Goal: Transaction & Acquisition: Purchase product/service

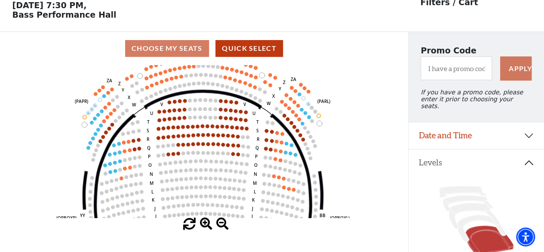
scroll to position [40, 0]
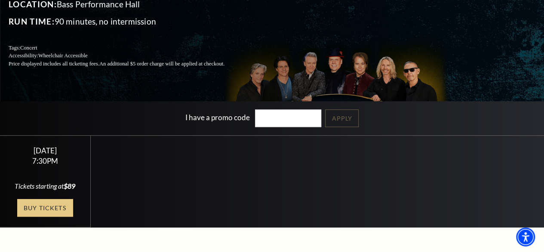
click at [36, 216] on link "Buy Tickets" at bounding box center [45, 208] width 56 height 18
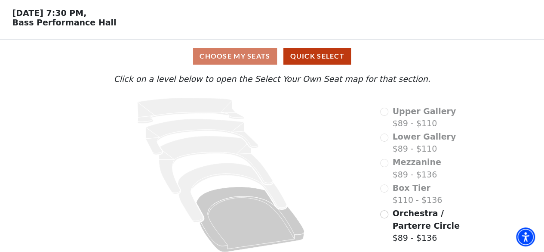
scroll to position [39, 0]
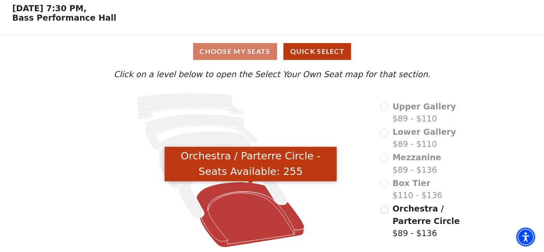
click at [218, 194] on icon "Orchestra / Parterre Circle - Seats Available: 255" at bounding box center [251, 214] width 108 height 65
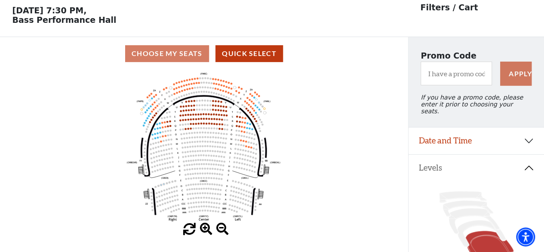
scroll to position [40, 0]
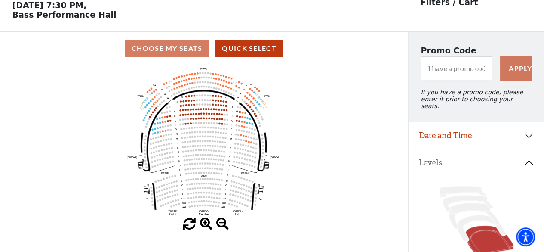
click at [205, 222] on span at bounding box center [206, 224] width 12 height 12
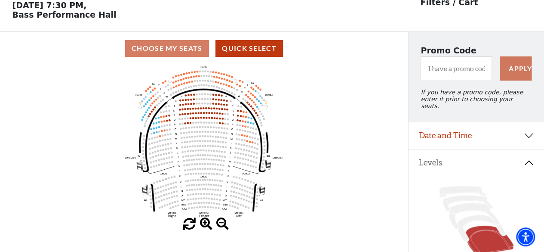
click at [205, 222] on span at bounding box center [206, 224] width 12 height 12
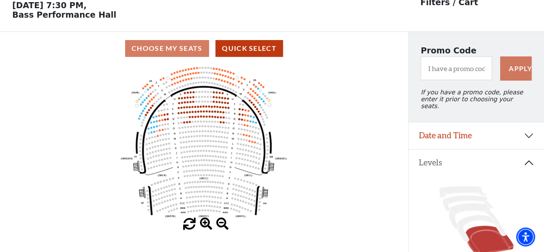
click at [205, 222] on span at bounding box center [206, 224] width 12 height 12
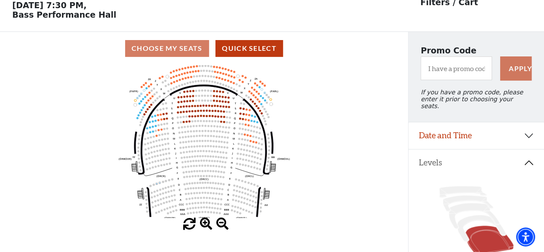
click at [205, 222] on span at bounding box center [206, 224] width 12 height 12
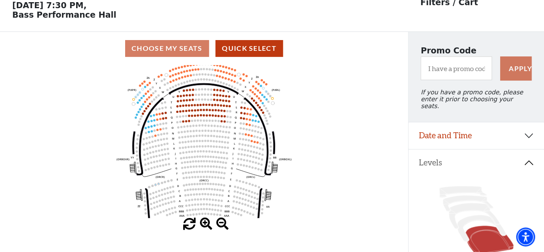
click at [205, 222] on span at bounding box center [206, 224] width 12 height 12
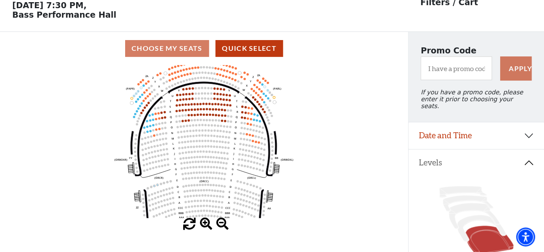
click at [205, 222] on span at bounding box center [206, 224] width 12 height 12
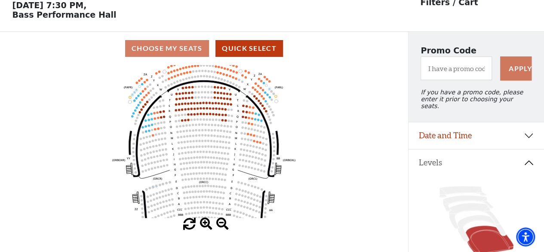
click at [205, 222] on span at bounding box center [206, 224] width 12 height 12
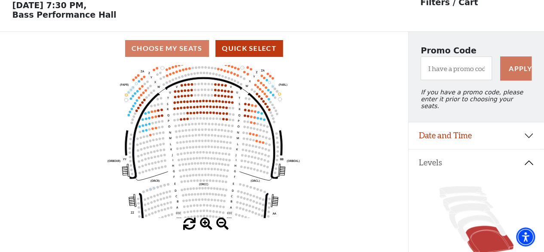
click at [205, 222] on span at bounding box center [206, 224] width 12 height 12
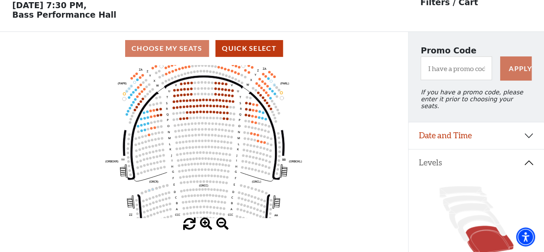
click at [205, 222] on span at bounding box center [206, 224] width 12 height 12
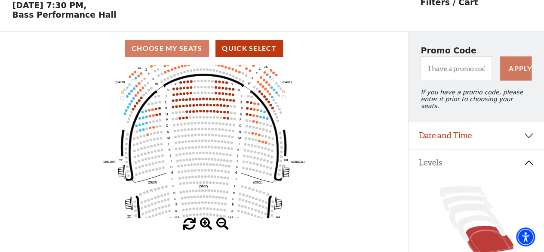
click at [205, 222] on span at bounding box center [206, 224] width 12 height 12
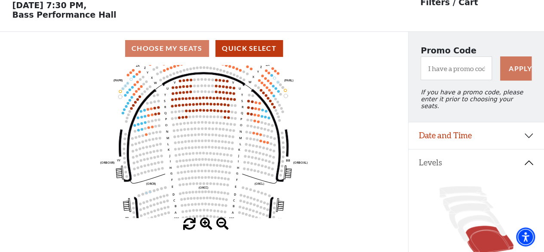
click at [205, 222] on span at bounding box center [206, 224] width 12 height 12
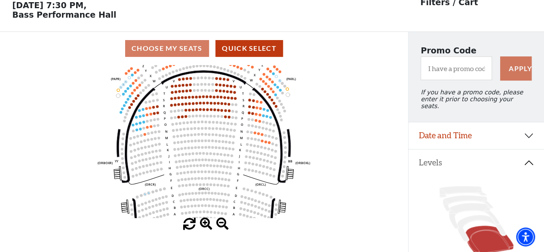
click at [205, 222] on span at bounding box center [206, 224] width 12 height 12
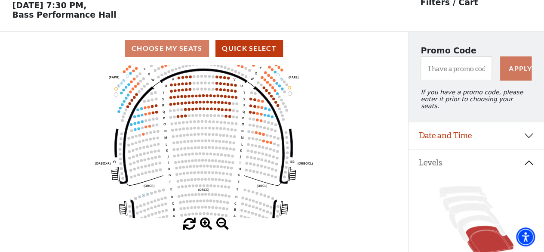
click at [205, 222] on span at bounding box center [206, 224] width 12 height 12
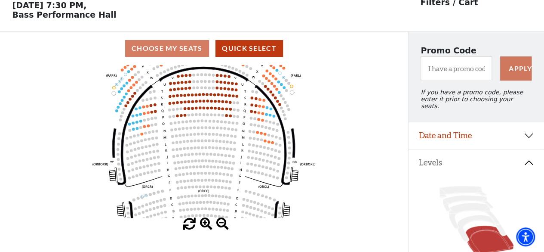
click at [205, 222] on span at bounding box center [206, 224] width 12 height 12
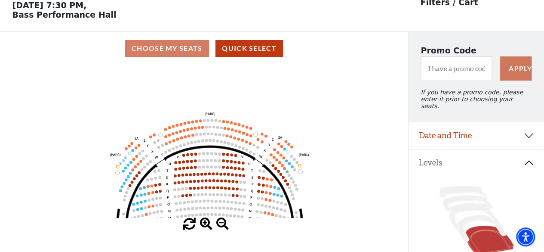
drag, startPoint x: 167, startPoint y: 102, endPoint x: 173, endPoint y: 182, distance: 80.7
click at [173, 182] on icon "Left (ORPITL) Right (ORPITR) Center (ORPITC) ZZ AA YY BB ZA ZA (ORCL) (ORCR) (O…" at bounding box center [203, 141] width 367 height 153
click at [204, 226] on span at bounding box center [206, 224] width 12 height 12
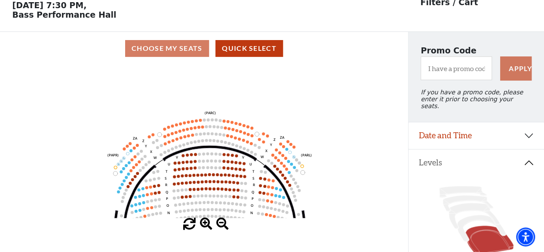
click at [204, 226] on span at bounding box center [206, 224] width 12 height 12
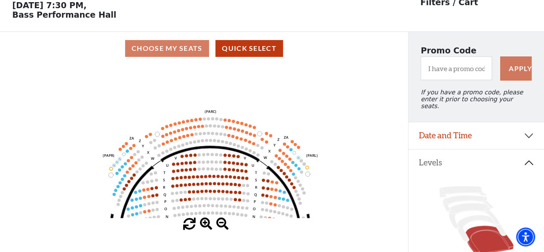
click at [204, 226] on span at bounding box center [206, 224] width 12 height 12
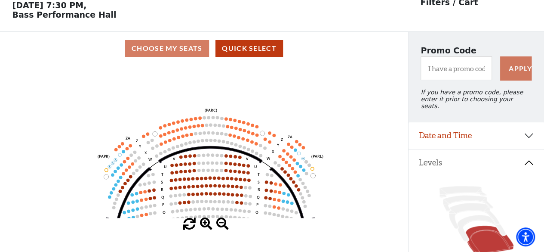
click at [204, 226] on span at bounding box center [206, 224] width 12 height 12
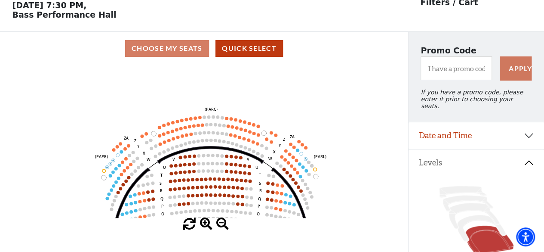
click at [204, 226] on span at bounding box center [206, 224] width 12 height 12
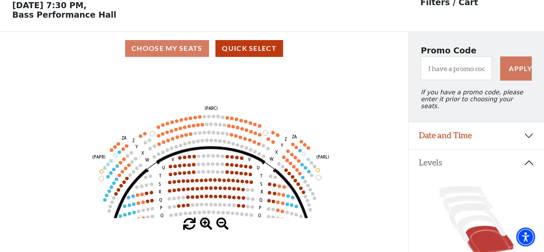
click at [204, 226] on span at bounding box center [206, 224] width 12 height 12
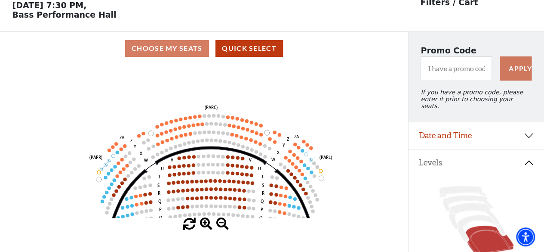
click at [204, 226] on span at bounding box center [206, 224] width 12 height 12
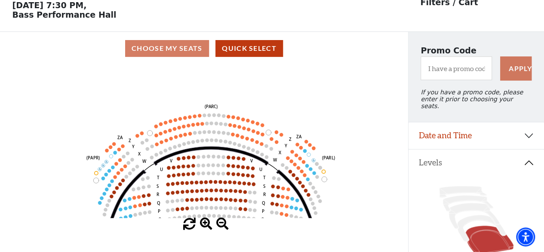
click at [204, 226] on span at bounding box center [206, 224] width 12 height 12
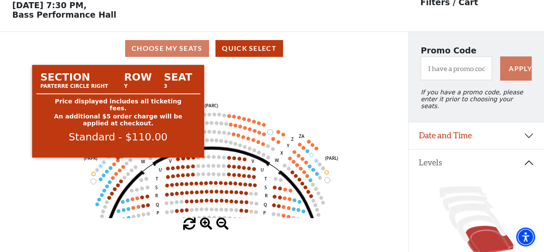
click at [118, 162] on circle at bounding box center [118, 160] width 4 height 4
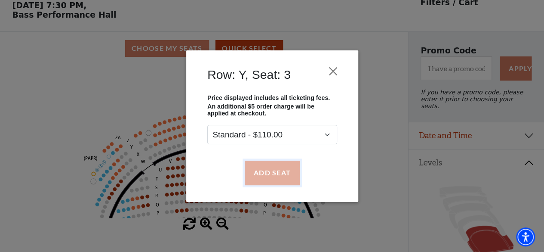
click at [257, 175] on button "Add Seat" at bounding box center [271, 172] width 55 height 24
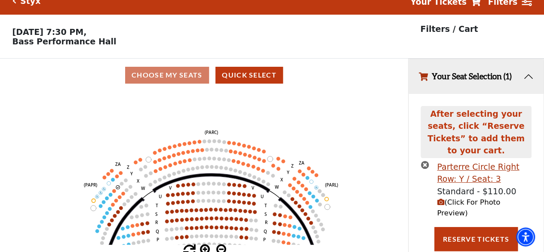
scroll to position [0, 0]
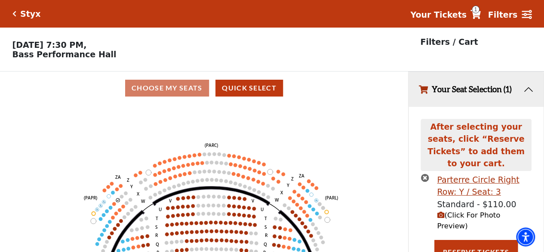
click at [112, 205] on icon "Left (ORPITL) Right (ORPITR) Center (ORPITC) ZZ AA YY BB ZA ZA (ORCL) (ORCR) (O…" at bounding box center [203, 181] width 367 height 153
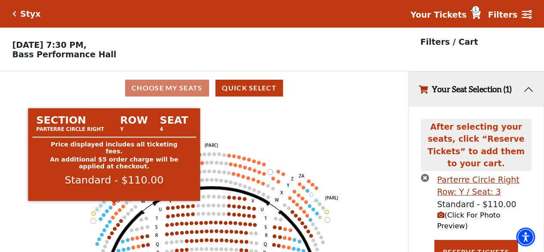
click at [116, 205] on circle at bounding box center [114, 204] width 4 height 4
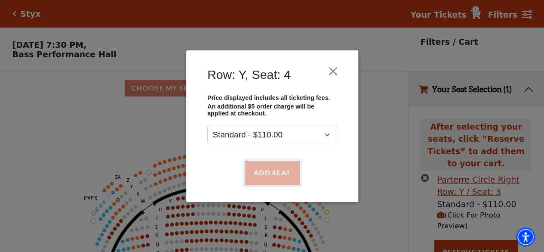
click at [261, 170] on button "Add Seat" at bounding box center [271, 172] width 55 height 24
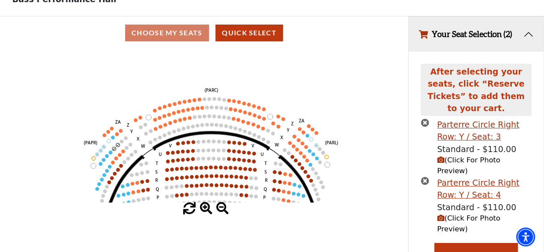
scroll to position [59, 0]
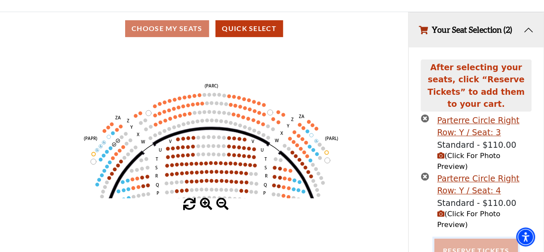
click at [470, 238] on button "Reserve Tickets" at bounding box center [475, 250] width 83 height 24
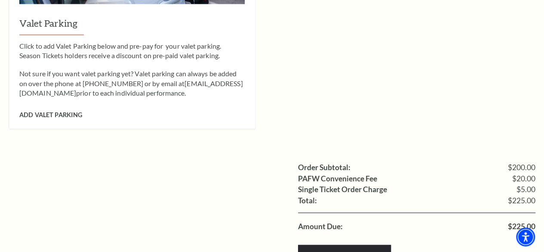
scroll to position [780, 0]
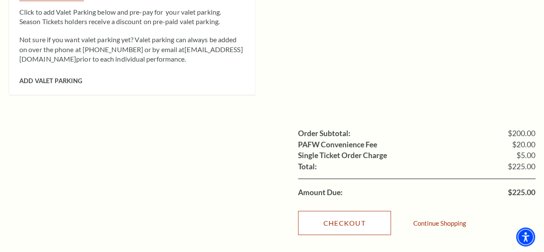
click at [368, 210] on link "Checkout" at bounding box center [344, 222] width 93 height 24
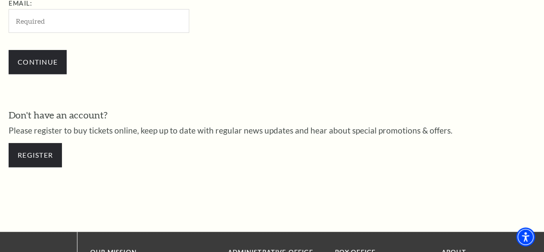
scroll to position [317, 0]
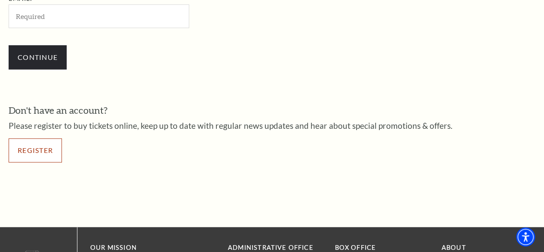
click at [43, 149] on link "Register" at bounding box center [35, 150] width 53 height 24
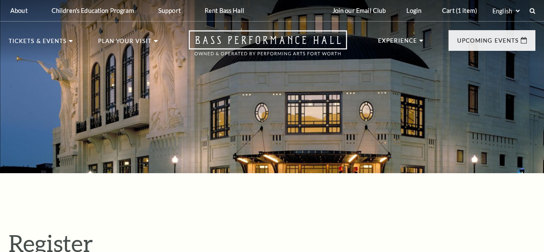
select select "1"
select select "[GEOGRAPHIC_DATA]"
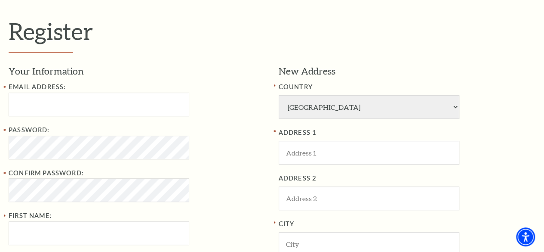
scroll to position [274, 0]
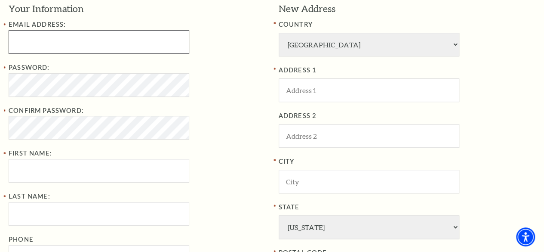
click at [29, 46] on input "Email Address:" at bounding box center [99, 42] width 181 height 24
type input "scottjsterritt@gmail.com"
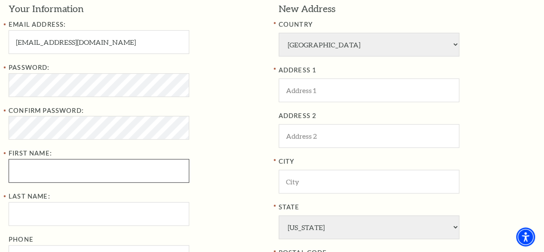
type input "SHANNON"
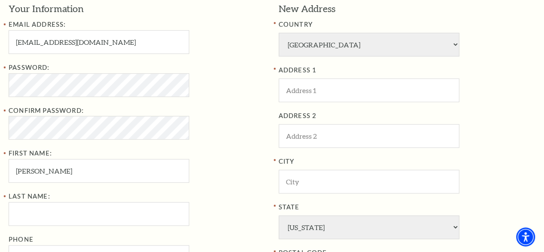
type input "STERRITT"
type input "5054502917"
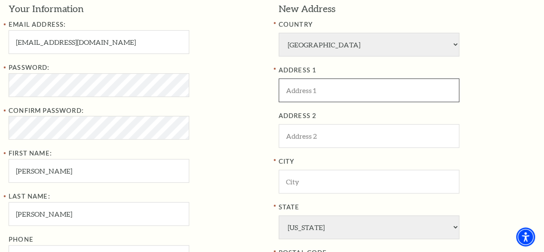
type input "221 W Lancaster Ave"
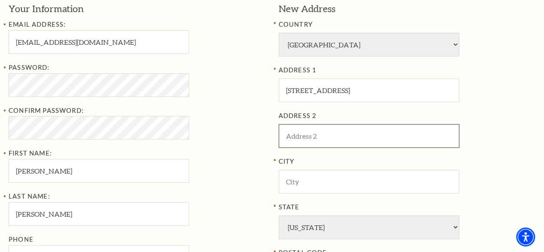
type input "Unit 3012"
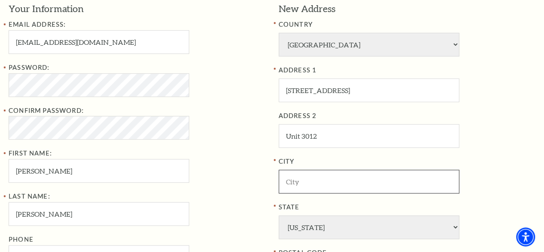
type input "Fort Worth"
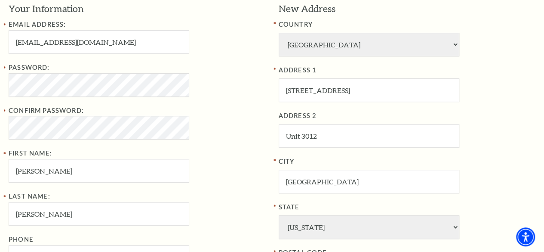
type input "76102"
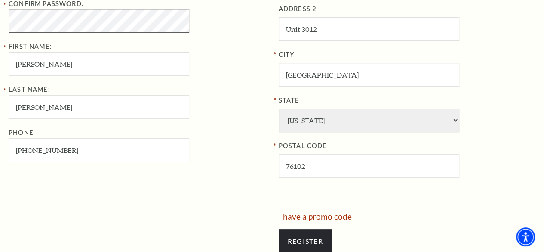
scroll to position [384, 0]
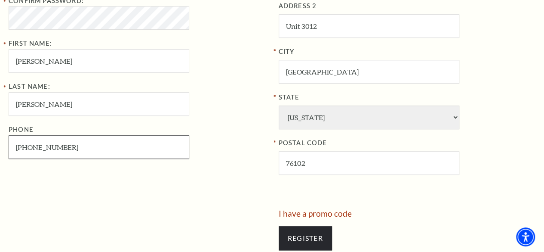
click at [52, 150] on input "505-450-2917" at bounding box center [99, 147] width 181 height 24
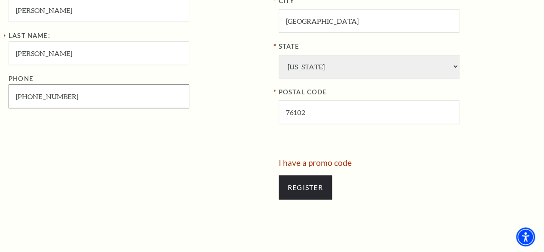
scroll to position [441, 0]
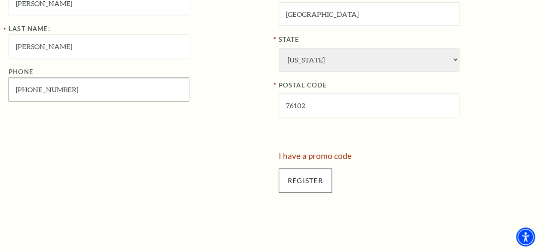
type input "505-450-2817"
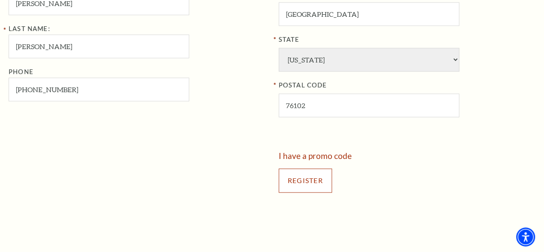
drag, startPoint x: 298, startPoint y: 183, endPoint x: 120, endPoint y: 6, distance: 250.9
click at [120, 6] on form "Your Information Email Address: scottjsterritt@gmail.com Password: Confirm Pass…" at bounding box center [272, 18] width 527 height 366
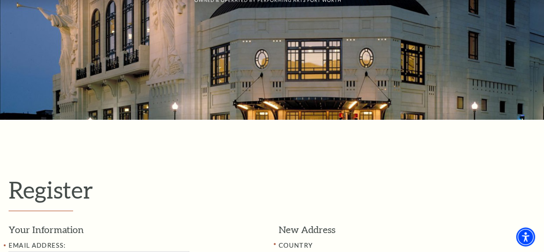
scroll to position [0, 0]
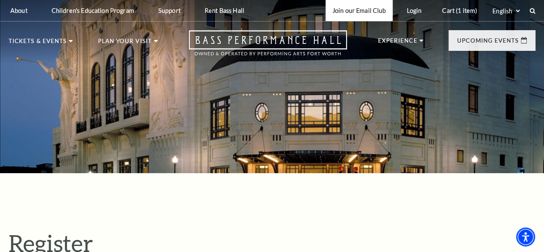
click at [367, 11] on link "Join our Email Club" at bounding box center [360, 10] width 68 height 21
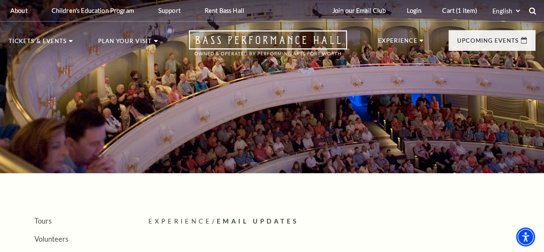
click at [530, 11] on icon at bounding box center [533, 11] width 8 height 8
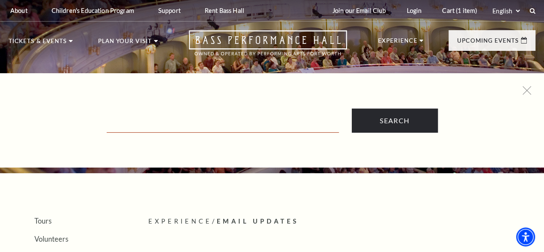
click at [146, 126] on input "Text field" at bounding box center [223, 124] width 232 height 18
type input "promo code"
click at [352, 108] on input "Search" at bounding box center [395, 120] width 86 height 24
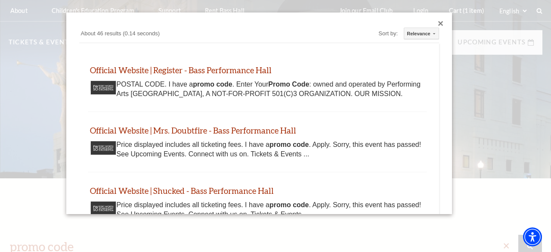
click at [438, 22] on div "Close dialog" at bounding box center [440, 23] width 5 height 5
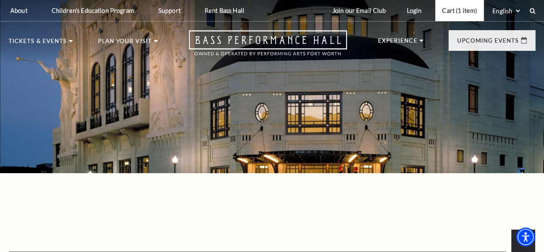
click at [458, 16] on link "Cart (1 item)" at bounding box center [459, 10] width 49 height 21
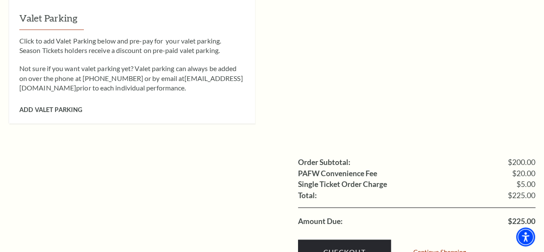
scroll to position [756, 0]
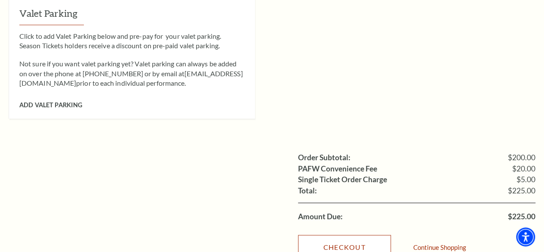
click at [359, 234] on link "Checkout" at bounding box center [344, 246] width 93 height 24
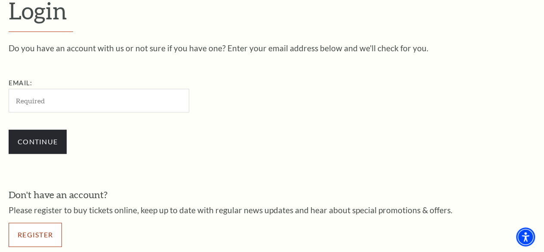
click at [40, 236] on link "Register" at bounding box center [35, 234] width 53 height 24
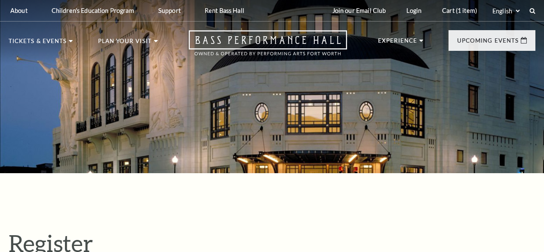
select select "1"
select select "TX"
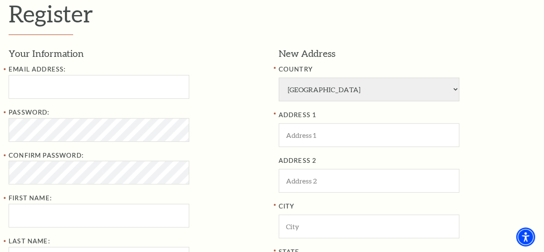
scroll to position [244, 0]
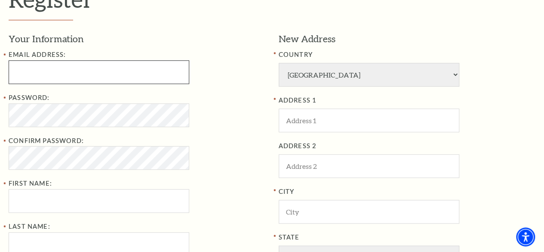
click at [61, 74] on input "Email Address:" at bounding box center [99, 72] width 181 height 24
type input "scottjsterritt@gmail.com"
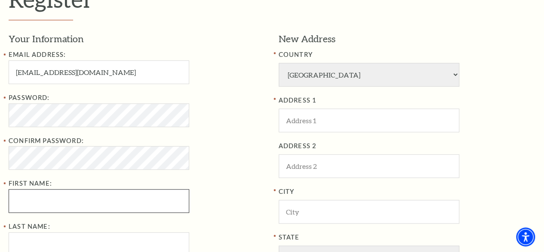
type input "SHANNON"
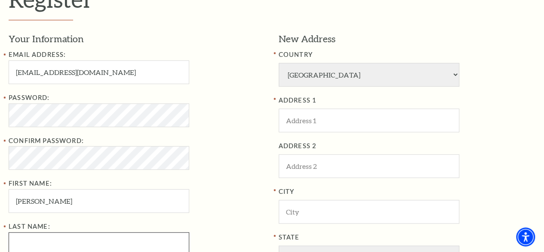
type input "STERRITT"
type input "5054502917"
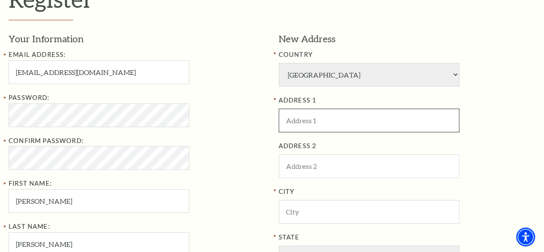
type input "221 W Lancaster Ave"
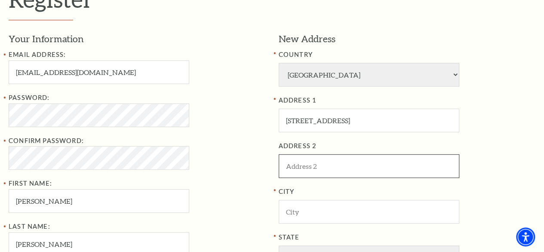
type input "Unit 3012"
type input "Fort Worth"
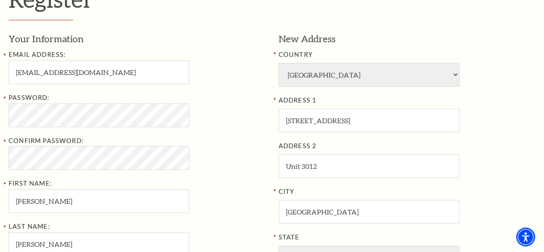
type input "76102"
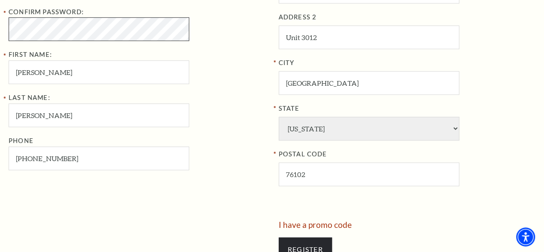
scroll to position [376, 0]
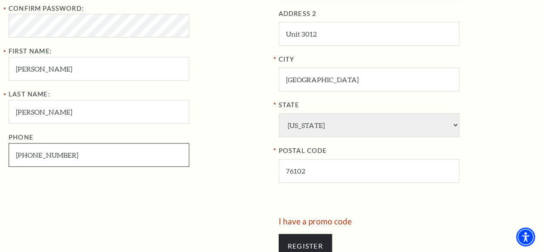
click at [49, 155] on input "505-450-2917" at bounding box center [99, 155] width 181 height 24
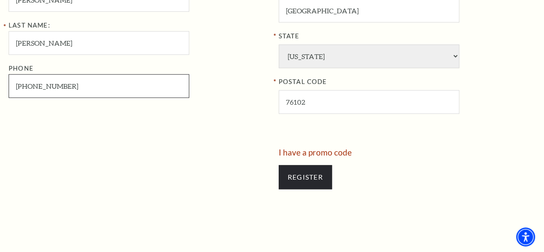
scroll to position [449, 0]
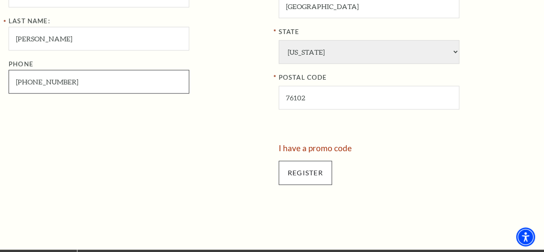
type input "505-450-2817"
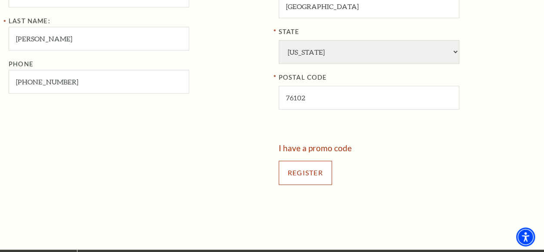
click at [320, 175] on input "Register" at bounding box center [305, 172] width 53 height 24
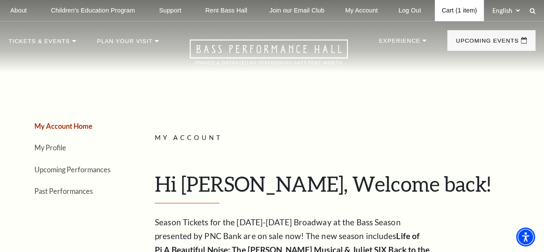
click at [467, 12] on link "Cart (1 item)" at bounding box center [459, 10] width 49 height 21
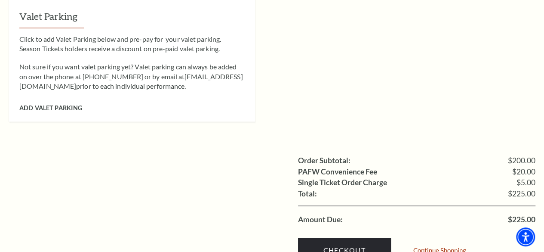
scroll to position [796, 0]
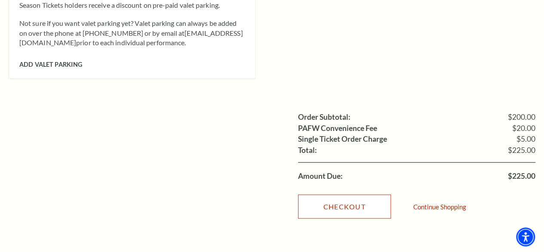
click at [344, 194] on link "Checkout" at bounding box center [344, 206] width 93 height 24
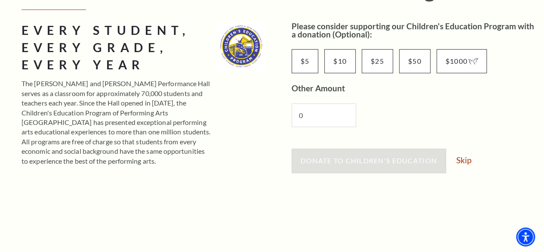
scroll to position [134, 0]
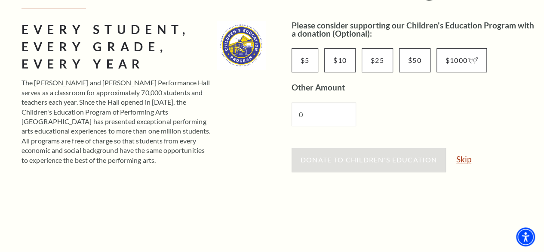
click at [468, 160] on link "Skip" at bounding box center [463, 159] width 15 height 8
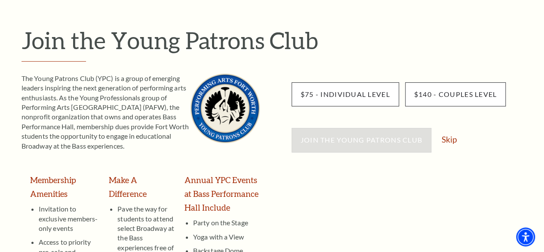
scroll to position [83, 0]
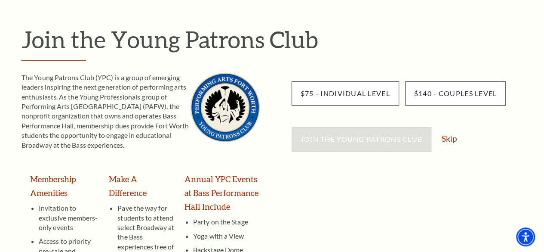
drag, startPoint x: 547, startPoint y: 56, endPoint x: 545, endPoint y: 85, distance: 28.5
click at [544, 85] on html "Skip to main content Enable accessibility for low vision Open the accessibility…" at bounding box center [272, 43] width 544 height 252
click at [446, 137] on link "Skip" at bounding box center [449, 138] width 15 height 8
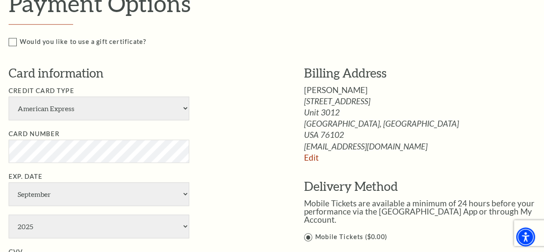
scroll to position [394, 0]
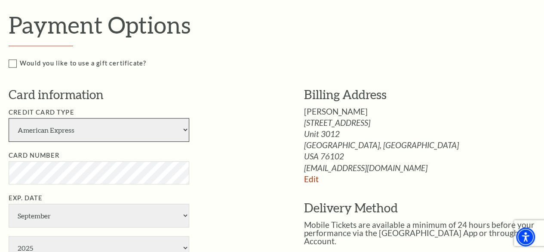
click at [42, 128] on select "American Express Visa Master Card Discover" at bounding box center [99, 130] width 181 height 24
select select "25"
click at [9, 118] on select "American Express Visa Master Card Discover" at bounding box center [99, 130] width 181 height 24
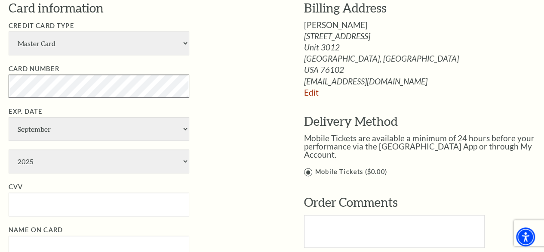
scroll to position [483, 0]
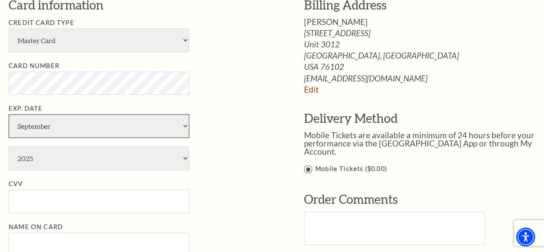
click at [179, 129] on select "January February March April May June July August September October November De…" at bounding box center [99, 126] width 181 height 24
select select "7"
click at [9, 114] on select "January February March April May June July August September October November De…" at bounding box center [99, 126] width 181 height 24
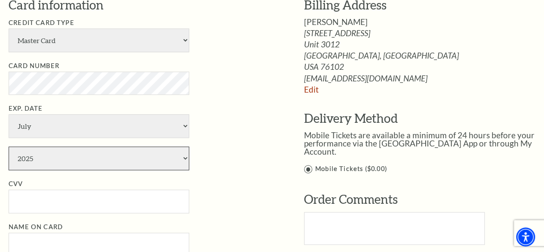
click at [182, 156] on select "2025 2026 2027 2028 2029 2030 2031 2032 2033 2034" at bounding box center [99, 158] width 181 height 24
select select "2030"
click at [9, 146] on select "2025 2026 2027 2028 2029 2030 2031 2032 2033 2034" at bounding box center [99, 158] width 181 height 24
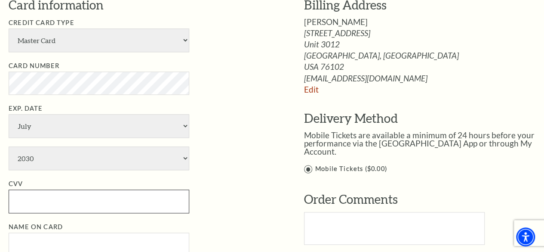
click at [43, 197] on input "CVV" at bounding box center [99, 201] width 181 height 24
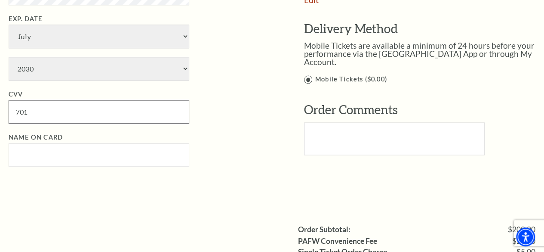
scroll to position [575, 0]
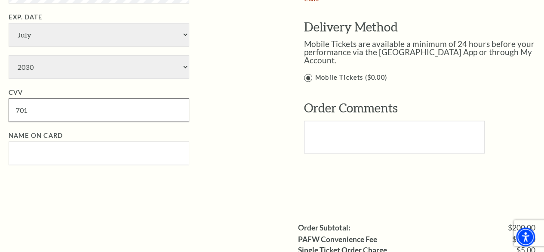
type input "701"
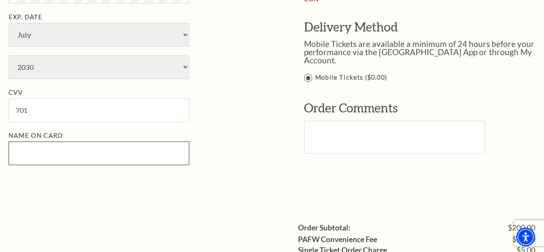
click at [120, 157] on input "Name on Card" at bounding box center [99, 153] width 181 height 24
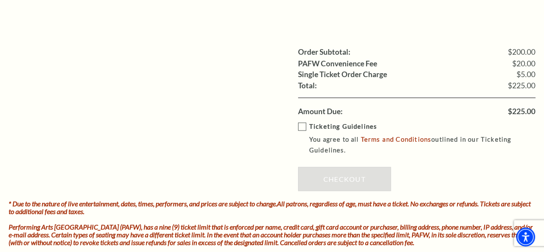
scroll to position [755, 0]
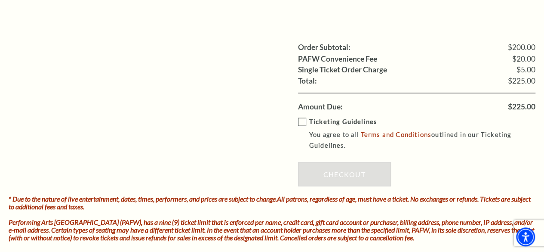
type input "Shannon Sterritt"
click at [303, 122] on label "Ticketing Guidelines You agree to all Terms and Conditions outlined in our Tick…" at bounding box center [423, 133] width 250 height 34
click at [0, 0] on input "Ticketing Guidelines You agree to all Terms and Conditions outlined in our Tick…" at bounding box center [0, 0] width 0 height 0
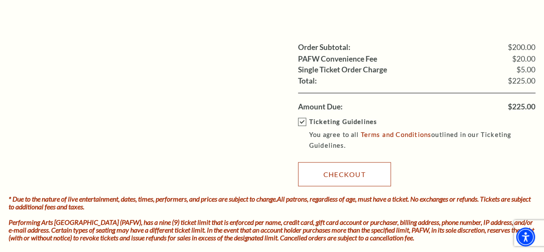
click at [352, 174] on link "Checkout" at bounding box center [344, 174] width 93 height 24
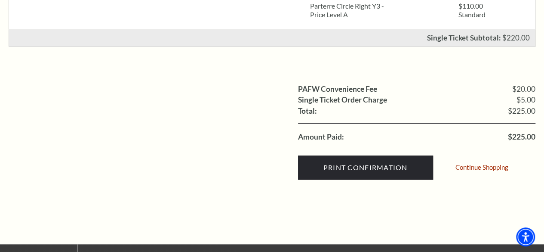
scroll to position [284, 0]
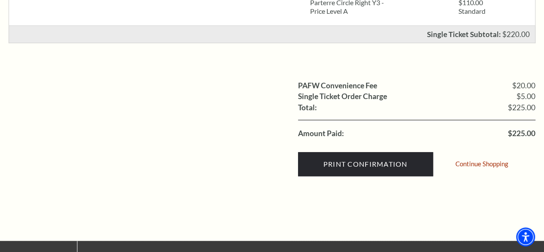
click at [533, 171] on div "Print Confirmation Continue Shopping" at bounding box center [417, 162] width 238 height 46
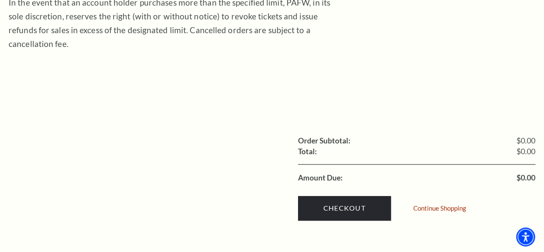
scroll to position [265, 0]
